Goal: Task Accomplishment & Management: Complete application form

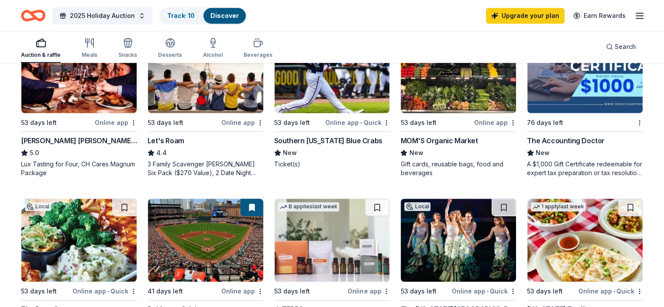
scroll to position [524, 0]
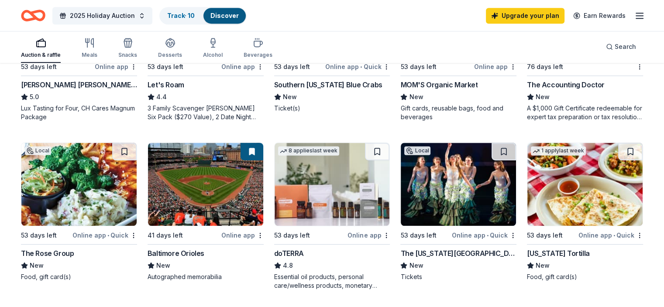
click at [74, 253] on div "The Rose Group" at bounding box center [47, 253] width 53 height 10
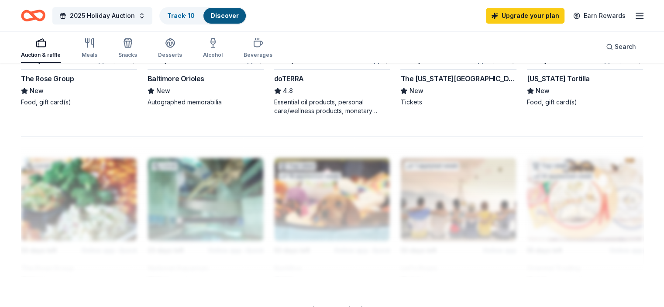
scroll to position [611, 0]
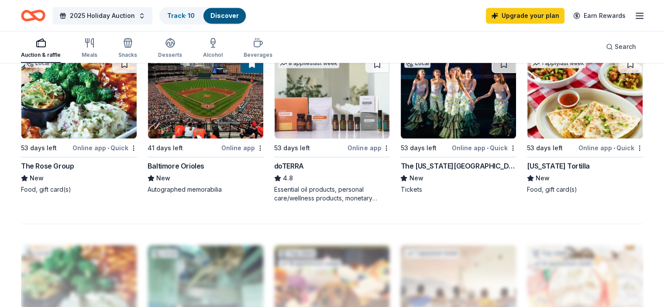
click at [579, 148] on div "Online app • Quick" at bounding box center [610, 147] width 65 height 11
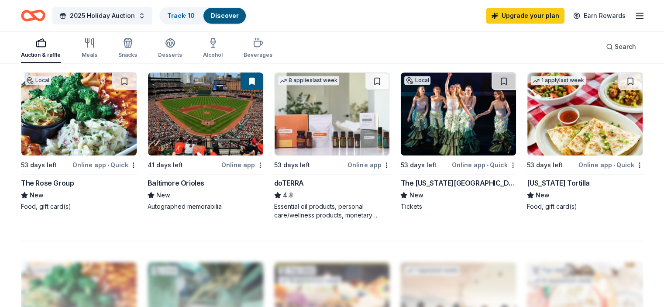
scroll to position [567, 0]
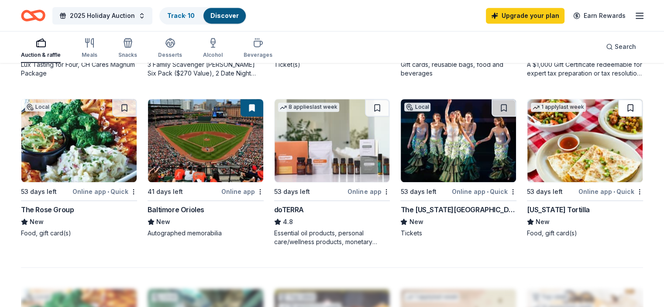
click at [618, 106] on button at bounding box center [630, 107] width 24 height 17
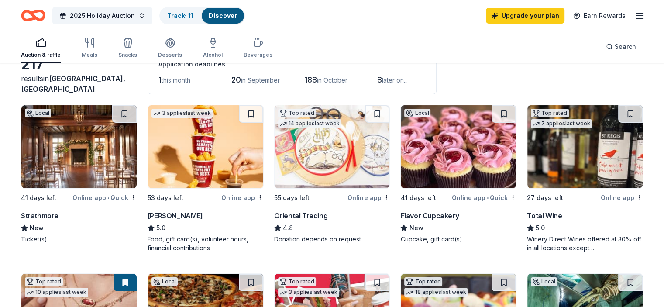
scroll to position [44, 0]
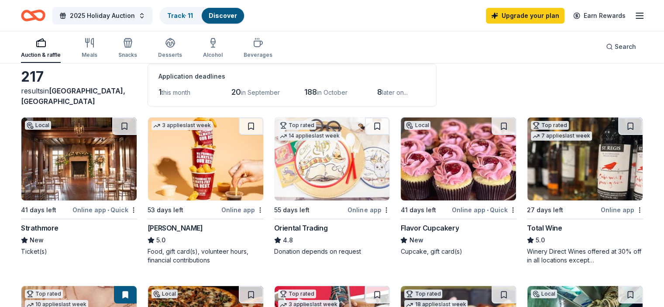
click at [93, 208] on div "Online app • Quick" at bounding box center [104, 209] width 65 height 11
click at [131, 207] on div "Online app • Quick" at bounding box center [104, 209] width 65 height 11
click at [235, 209] on div "Online app" at bounding box center [242, 209] width 42 height 11
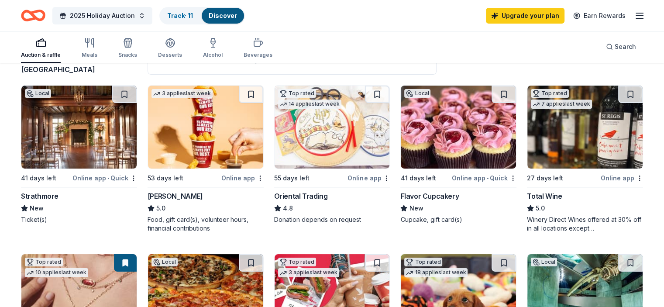
scroll to position [131, 0]
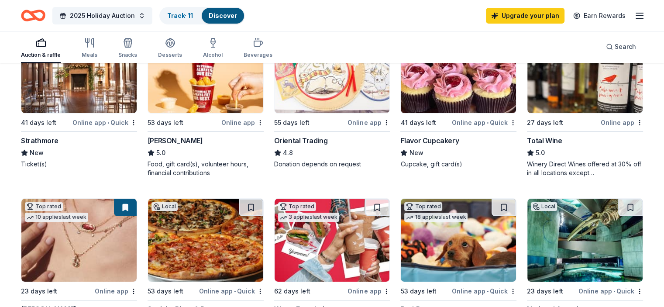
click at [437, 141] on div "Flavor Cupcakery" at bounding box center [429, 140] width 58 height 10
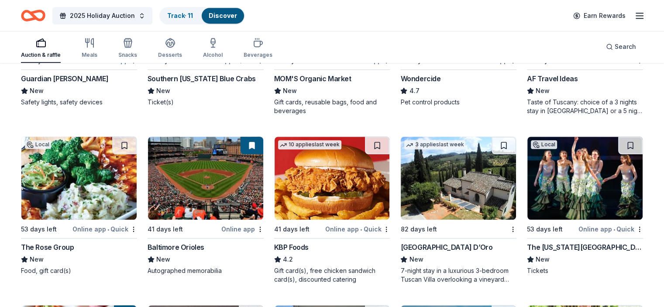
scroll to position [742, 0]
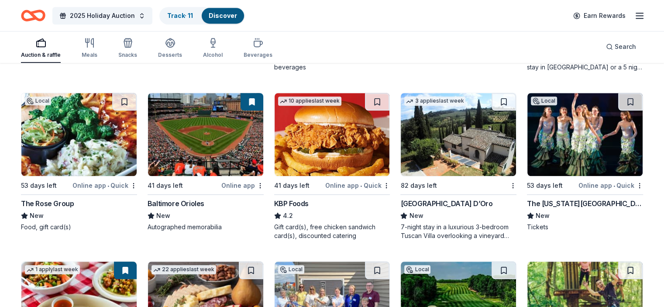
click at [283, 203] on div "KBP Foods" at bounding box center [291, 203] width 34 height 10
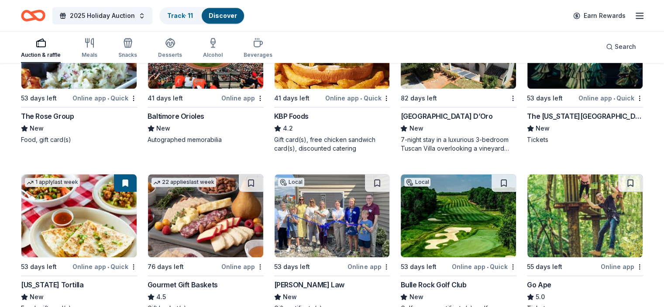
scroll to position [914, 0]
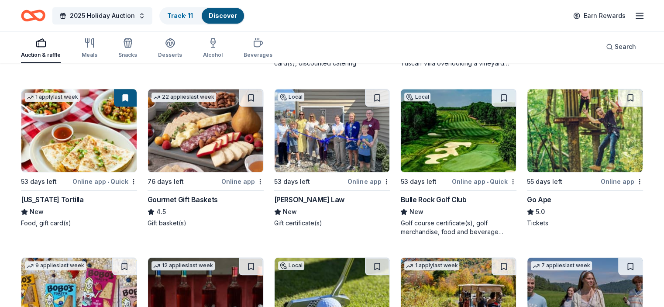
click at [440, 199] on div "Bulle Rock Golf Club" at bounding box center [433, 199] width 66 height 10
click at [299, 196] on div "DiPietro Law" at bounding box center [309, 199] width 70 height 10
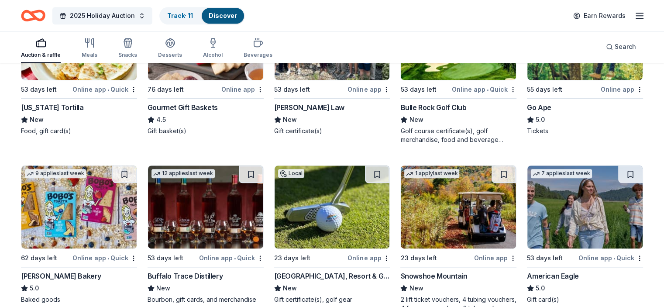
scroll to position [1045, 0]
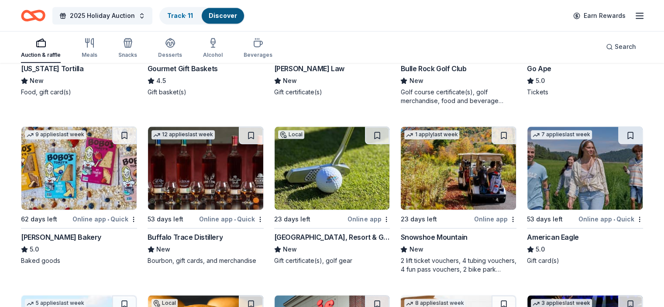
click at [177, 237] on div "Buffalo Trace Distillery" at bounding box center [185, 237] width 75 height 10
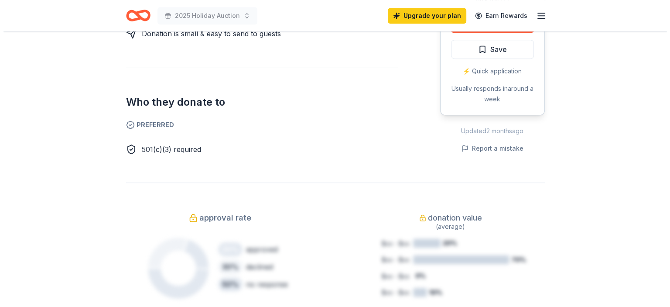
scroll to position [262, 0]
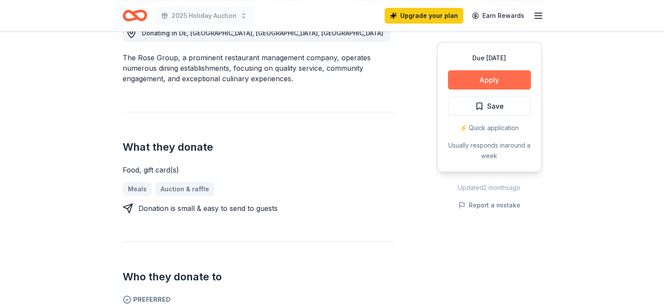
click at [501, 80] on button "Apply" at bounding box center [489, 79] width 83 height 19
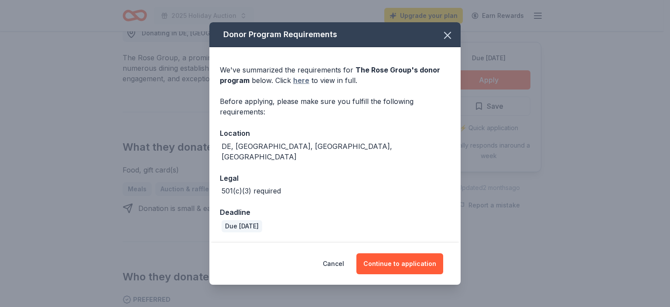
click at [300, 84] on link "here" at bounding box center [301, 80] width 16 height 10
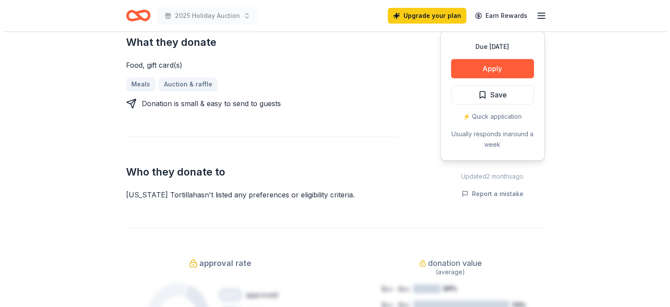
scroll to position [393, 0]
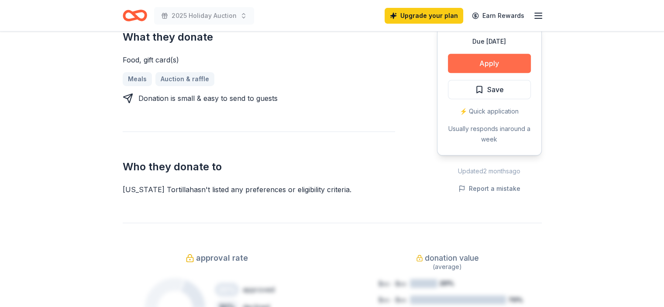
click at [474, 54] on button "Apply" at bounding box center [489, 63] width 83 height 19
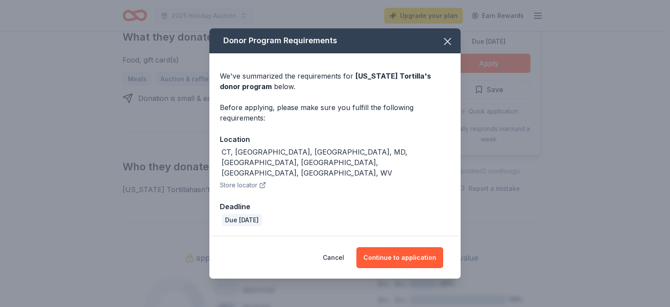
click at [260, 89] on div "We've summarized the requirements for California Tortilla 's donor program belo…" at bounding box center [335, 81] width 230 height 21
click at [385, 247] on button "Continue to application" at bounding box center [400, 257] width 87 height 21
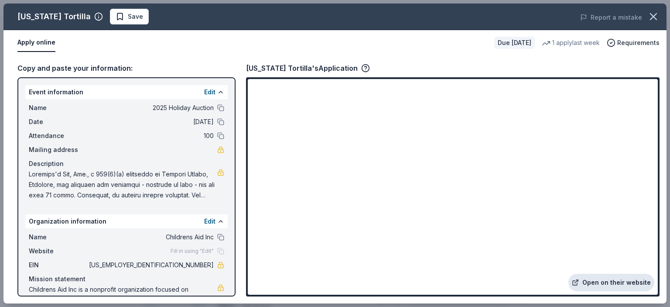
click at [622, 283] on link "Open on their website" at bounding box center [612, 282] width 86 height 17
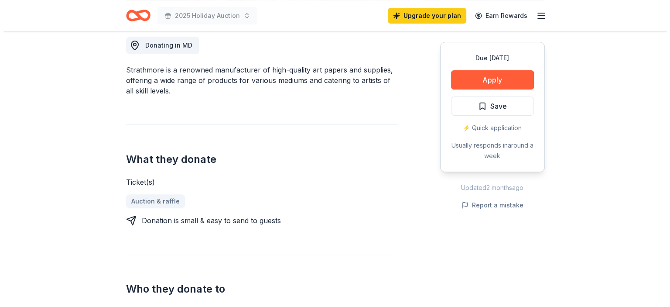
scroll to position [218, 0]
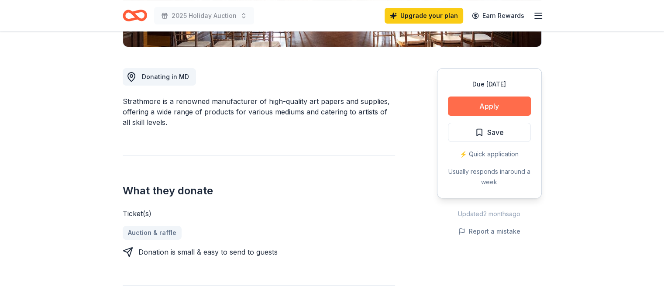
click at [473, 108] on button "Apply" at bounding box center [489, 105] width 83 height 19
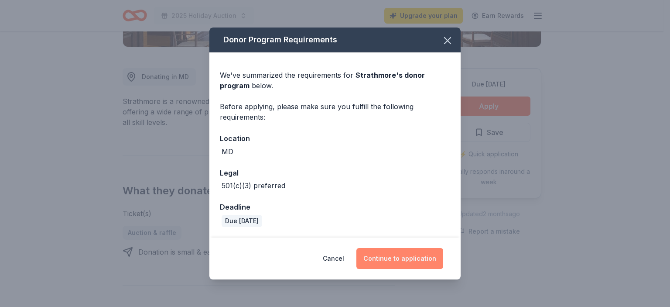
click at [415, 263] on button "Continue to application" at bounding box center [400, 258] width 87 height 21
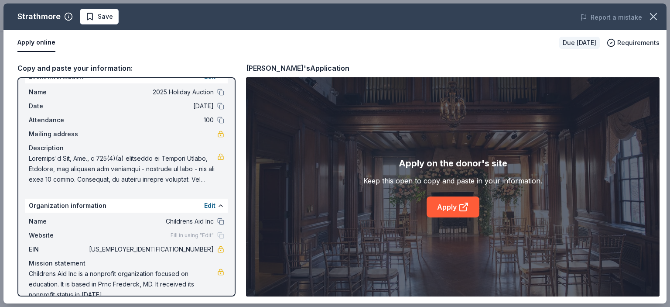
scroll to position [30, 0]
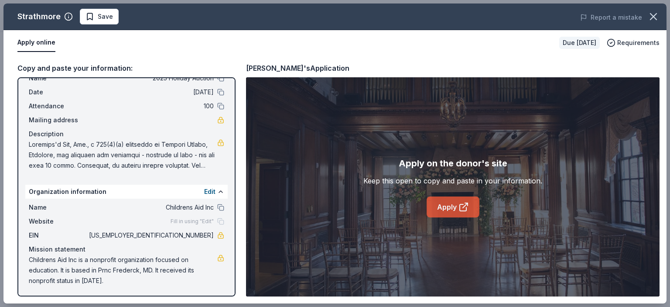
click at [452, 204] on link "Apply" at bounding box center [453, 206] width 53 height 21
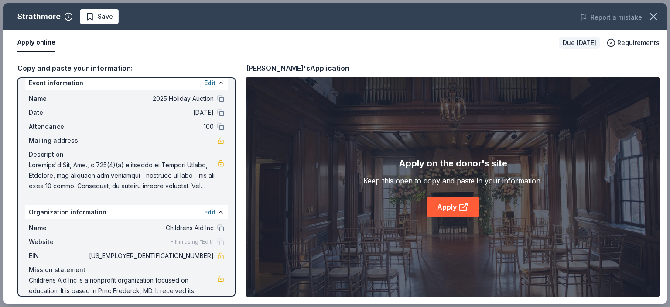
scroll to position [0, 0]
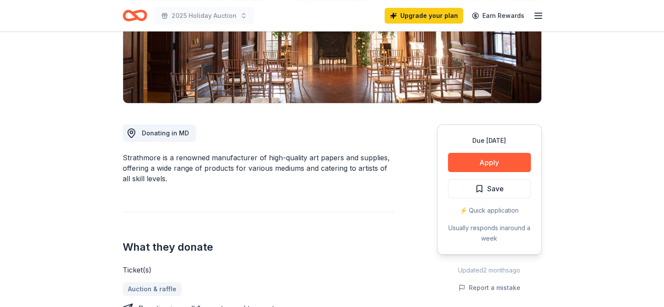
scroll to position [44, 0]
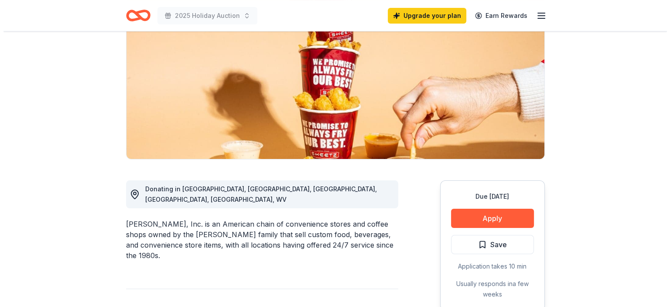
scroll to position [175, 0]
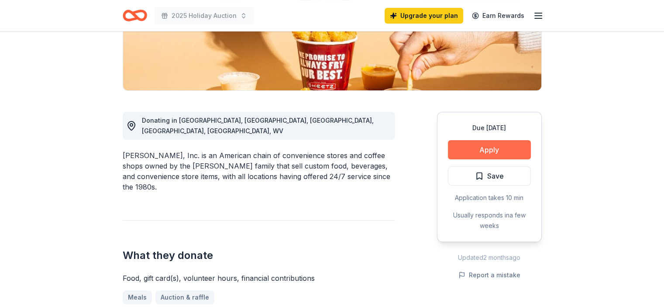
click at [485, 149] on button "Apply" at bounding box center [489, 149] width 83 height 19
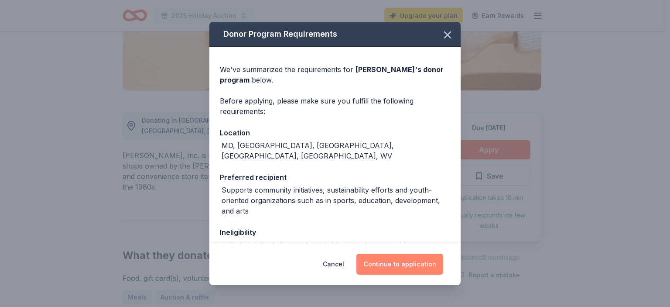
click at [408, 263] on button "Continue to application" at bounding box center [400, 264] width 87 height 21
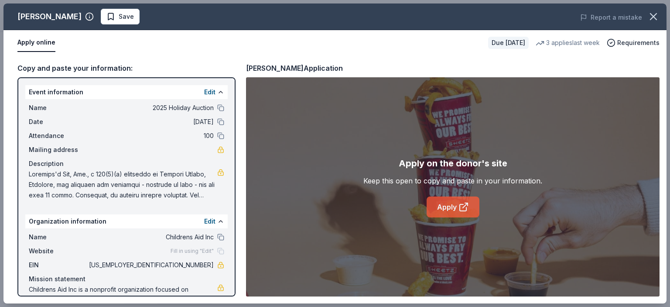
click at [452, 209] on link "Apply" at bounding box center [453, 206] width 53 height 21
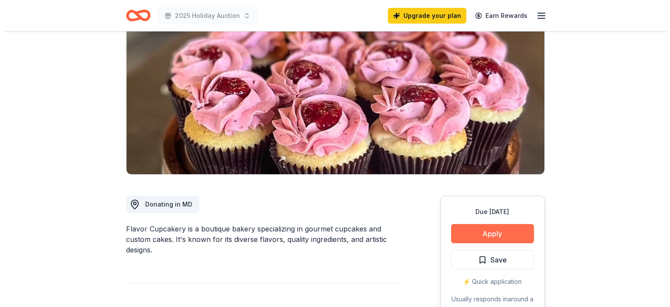
scroll to position [131, 0]
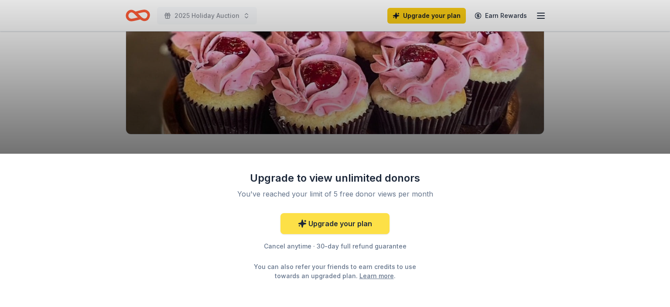
click at [371, 226] on link "Upgrade your plan" at bounding box center [335, 223] width 109 height 21
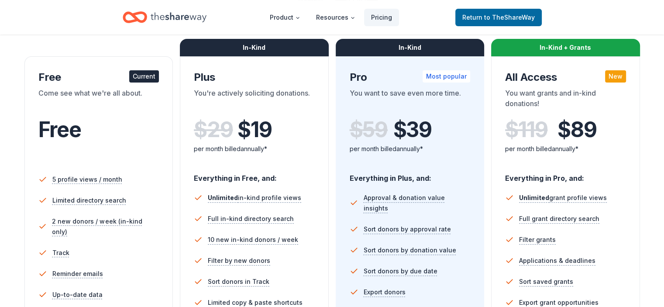
scroll to position [44, 0]
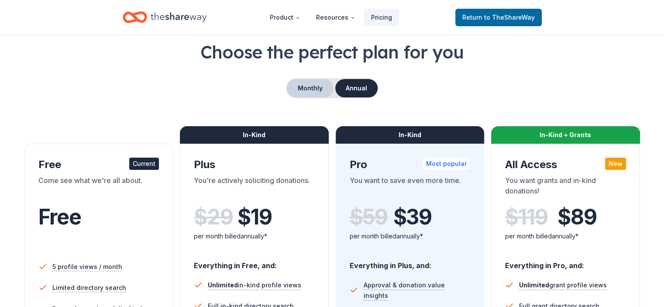
click at [311, 83] on button "Monthly" at bounding box center [310, 88] width 47 height 18
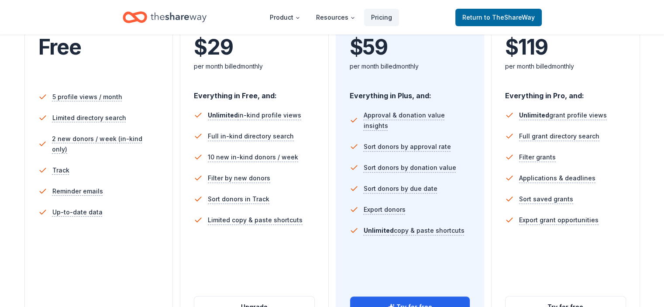
scroll to position [218, 0]
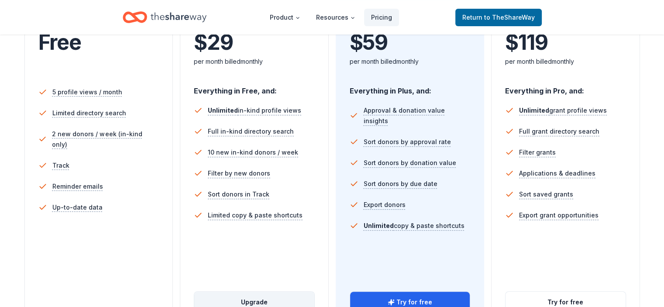
click at [256, 292] on button "Upgrade" at bounding box center [254, 302] width 120 height 21
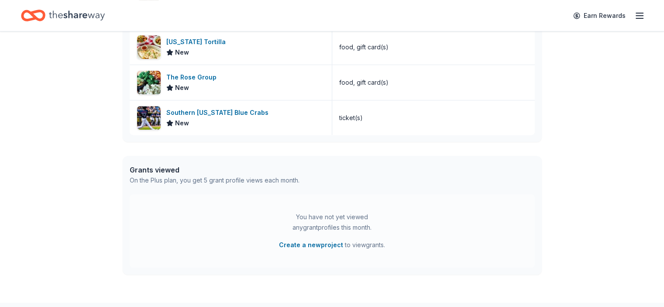
scroll to position [393, 0]
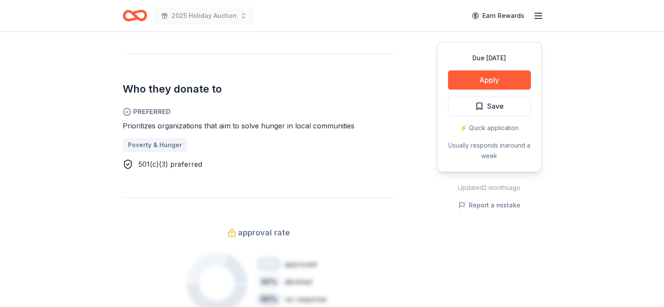
scroll to position [349, 0]
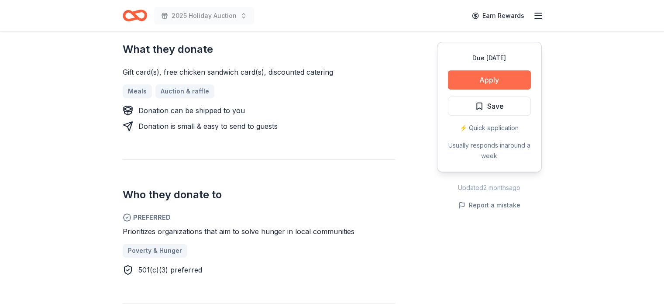
click at [494, 76] on button "Apply" at bounding box center [489, 79] width 83 height 19
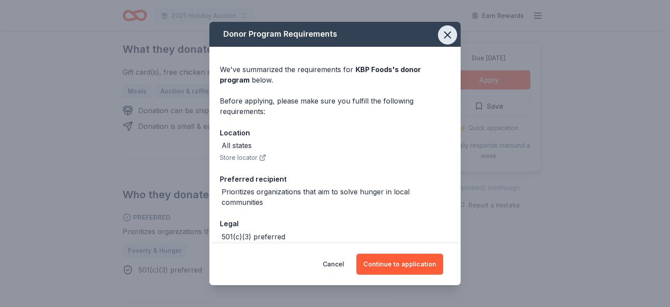
click at [445, 36] on icon "button" at bounding box center [448, 35] width 6 height 6
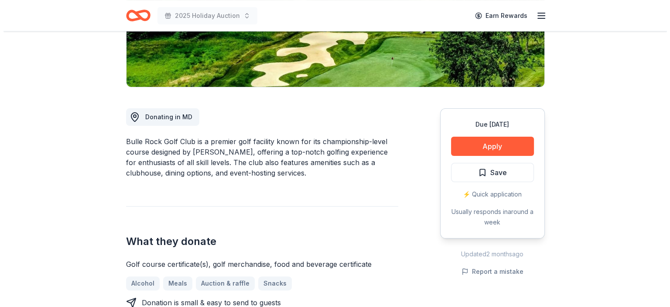
scroll to position [175, 0]
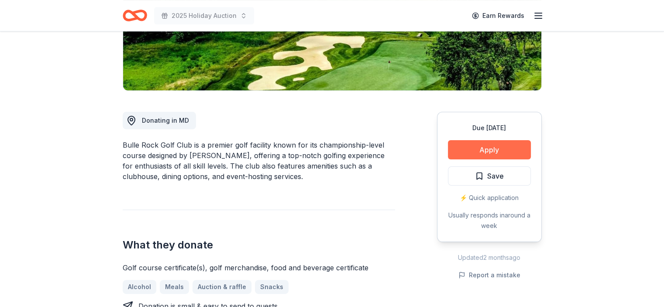
click at [506, 147] on button "Apply" at bounding box center [489, 149] width 83 height 19
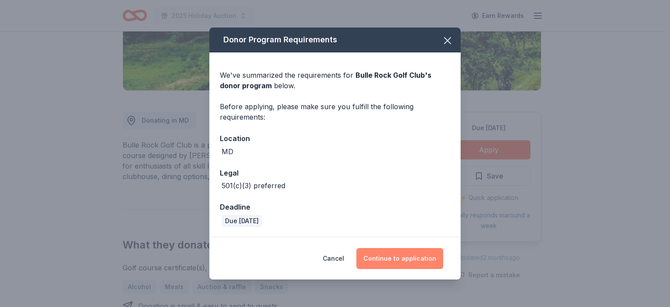
click at [404, 257] on button "Continue to application" at bounding box center [400, 258] width 87 height 21
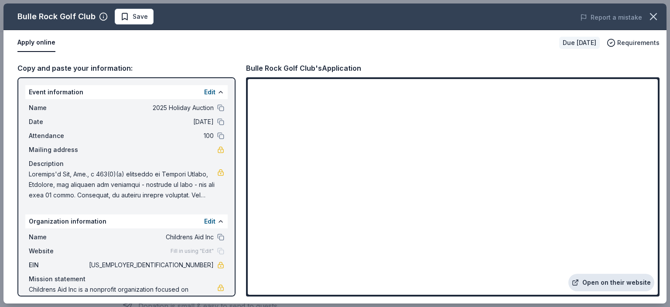
click at [624, 282] on link "Open on their website" at bounding box center [612, 282] width 86 height 17
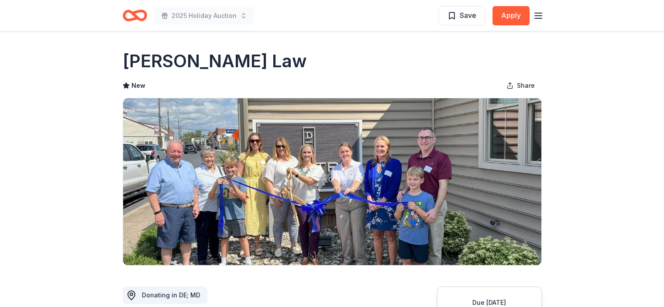
drag, startPoint x: 121, startPoint y: 59, endPoint x: 233, endPoint y: 59, distance: 112.2
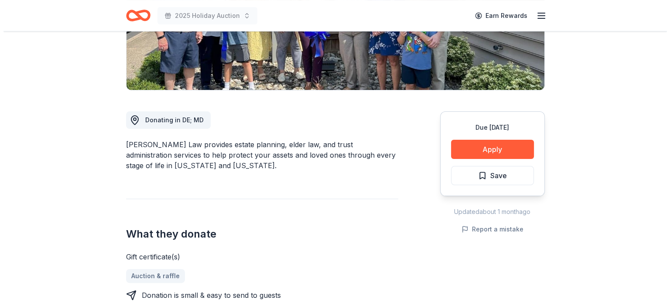
scroll to position [131, 0]
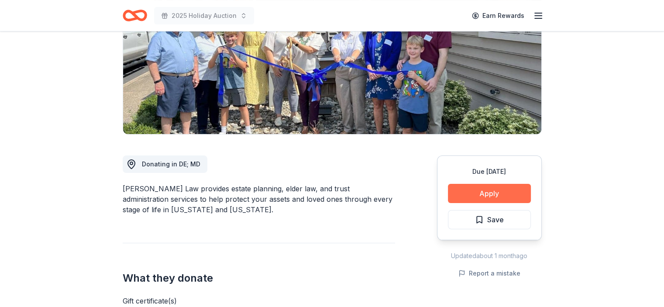
click at [479, 189] on button "Apply" at bounding box center [489, 193] width 83 height 19
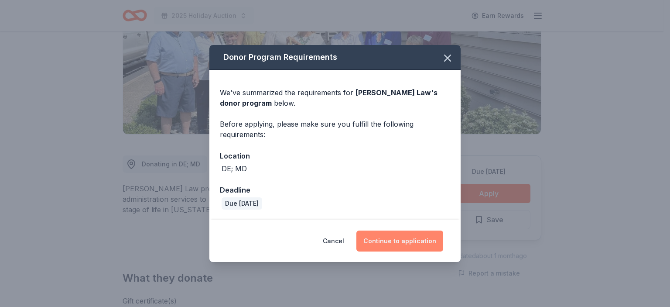
click at [388, 247] on button "Continue to application" at bounding box center [400, 240] width 87 height 21
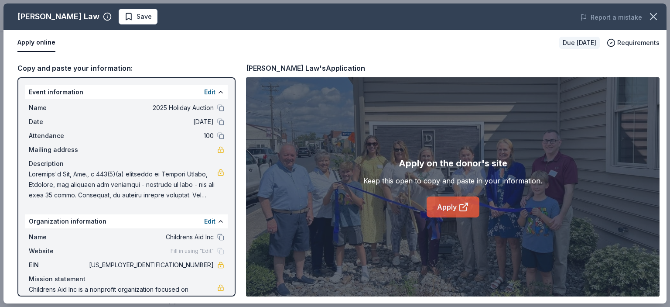
click at [455, 206] on link "Apply" at bounding box center [453, 206] width 53 height 21
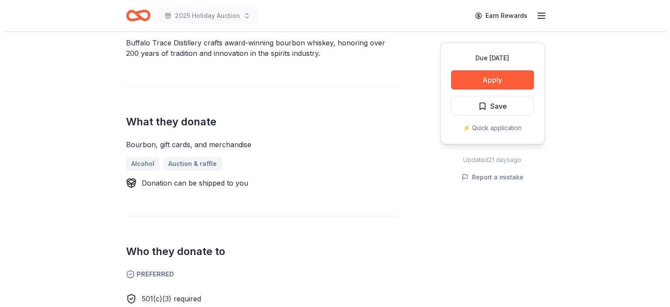
scroll to position [262, 0]
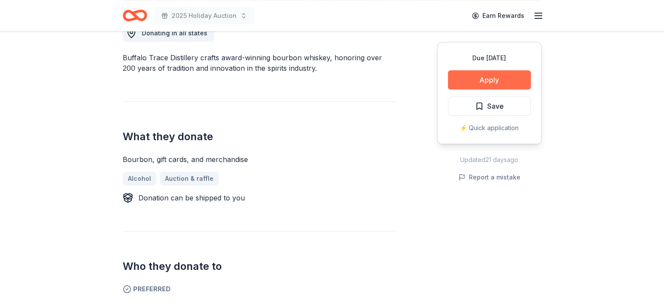
click at [489, 74] on button "Apply" at bounding box center [489, 79] width 83 height 19
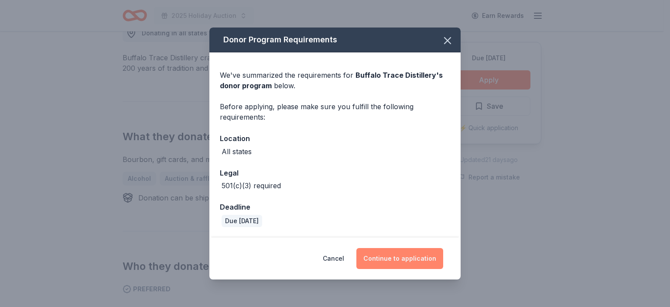
click at [409, 263] on button "Continue to application" at bounding box center [400, 258] width 87 height 21
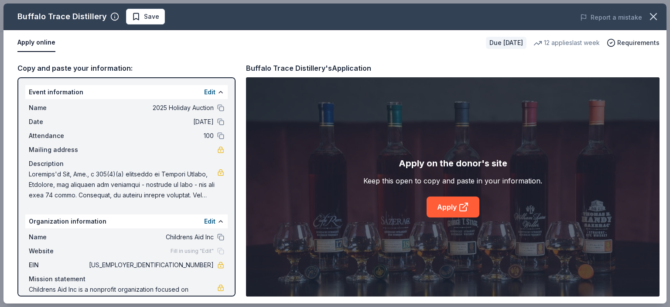
scroll to position [30, 0]
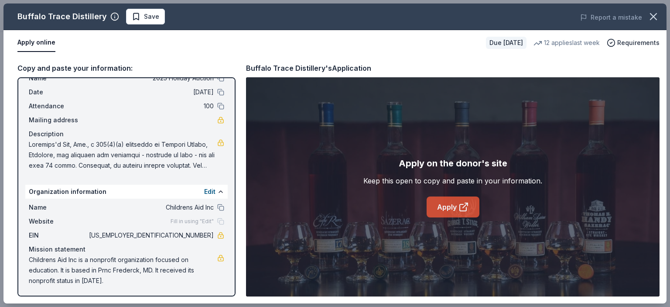
click at [459, 205] on icon at bounding box center [464, 207] width 10 height 10
